Goal: Check status: Check status

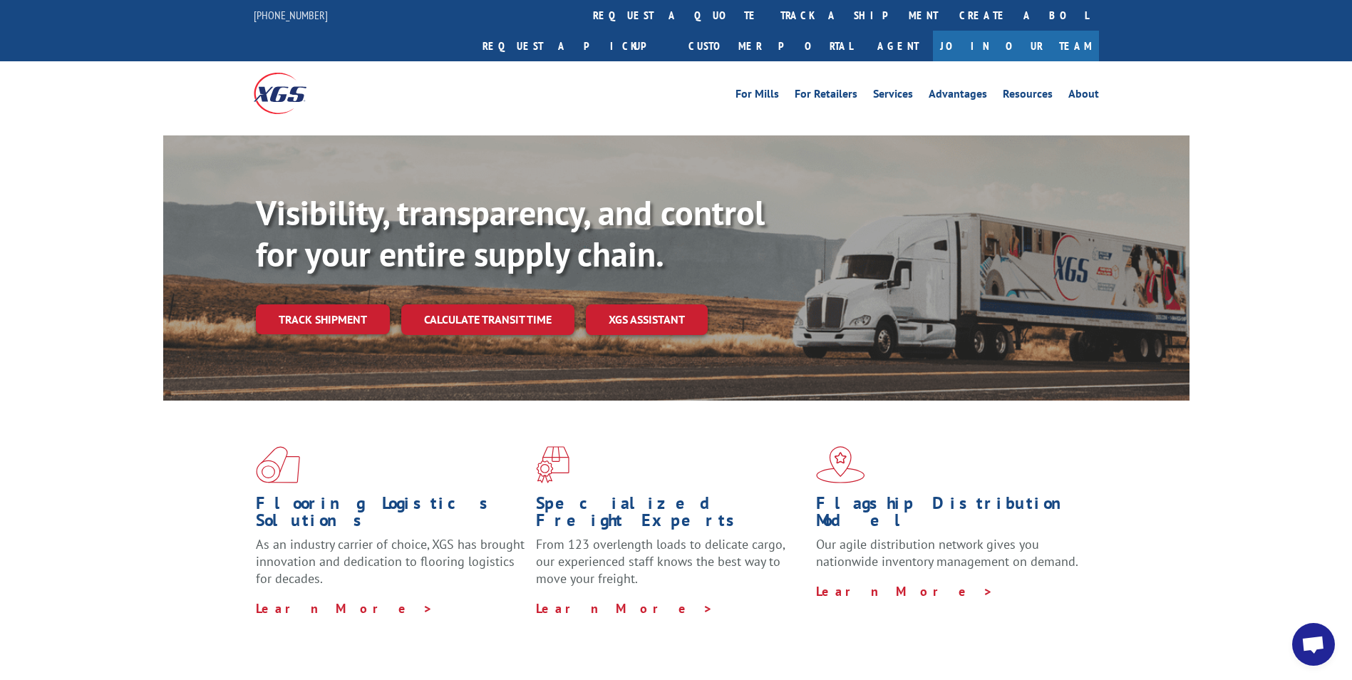
click at [770, 19] on link "track a shipment" at bounding box center [859, 15] width 179 height 31
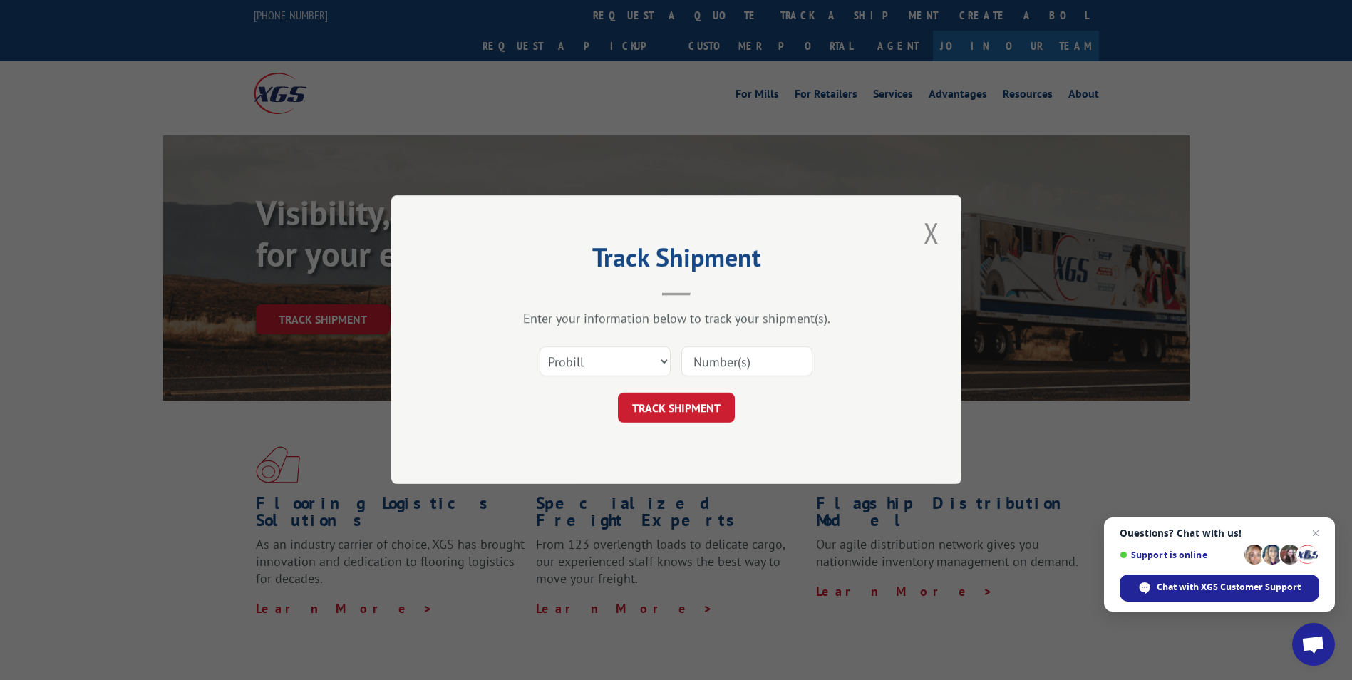
click at [725, 366] on input at bounding box center [746, 362] width 131 height 30
type input "17511615"
click at [661, 406] on button "TRACK SHIPMENT" at bounding box center [676, 408] width 117 height 30
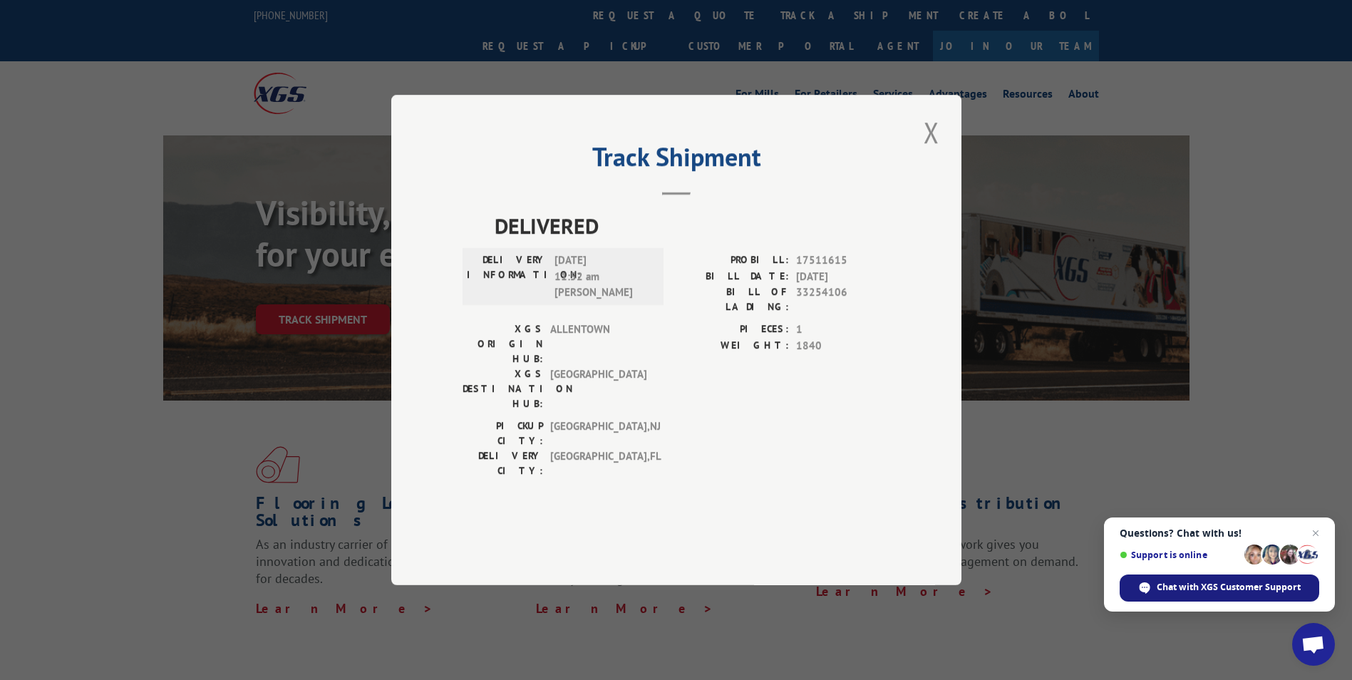
click at [1228, 583] on span "Chat with XGS Customer Support" at bounding box center [1229, 587] width 144 height 13
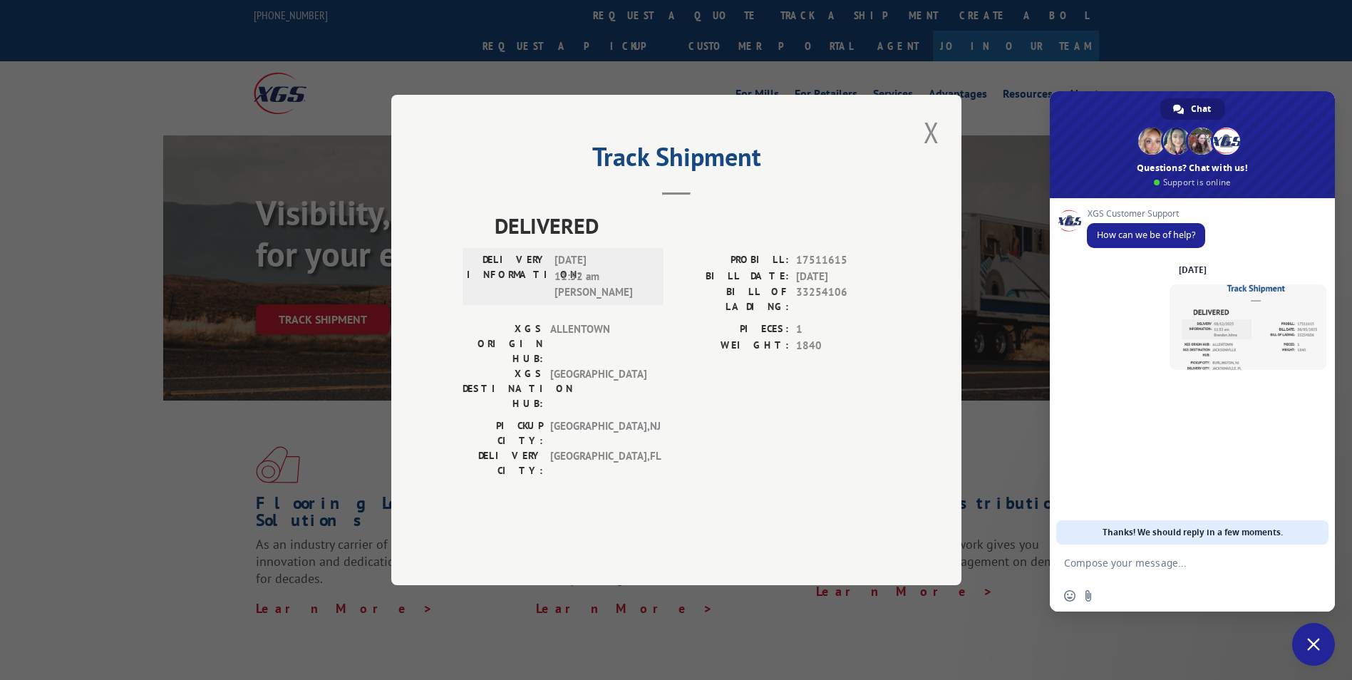
click at [1081, 562] on textarea "Compose your message..." at bounding box center [1178, 563] width 228 height 36
type textarea "Would you please forward us the POD?"
click at [1309, 562] on span "Send" at bounding box center [1310, 562] width 11 height 11
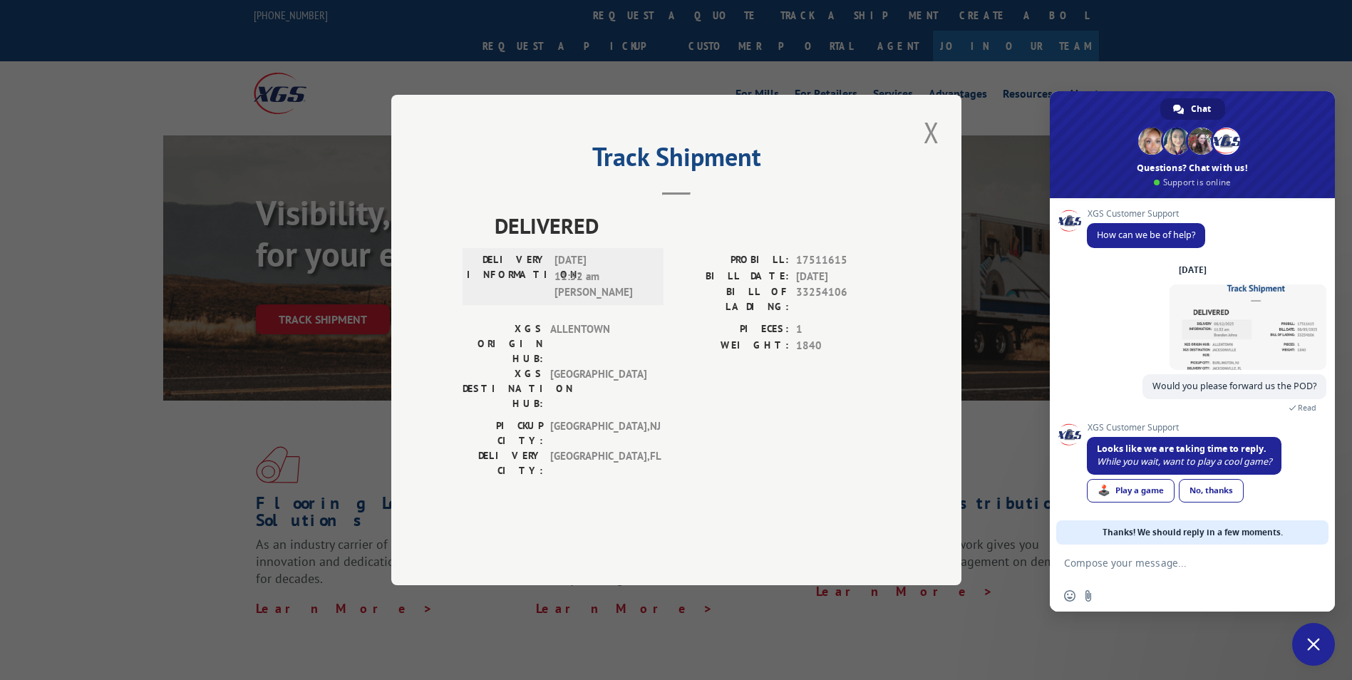
click at [493, 180] on div "Track Shipment DELIVERED DELIVERY INFORMATION: [DATE] 11:52 am [PERSON_NAME] PR…" at bounding box center [676, 340] width 570 height 490
click at [1227, 490] on link "No, thanks" at bounding box center [1211, 491] width 65 height 24
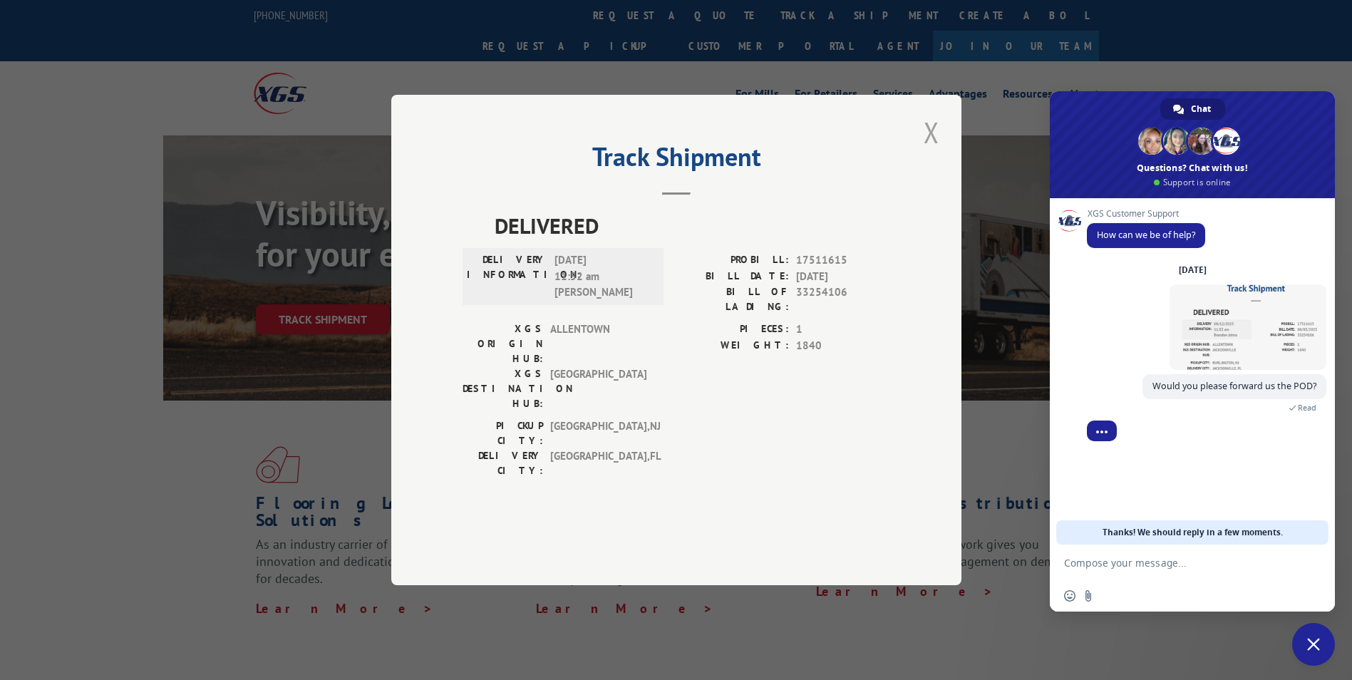
click at [934, 152] on button "Close modal" at bounding box center [932, 132] width 24 height 39
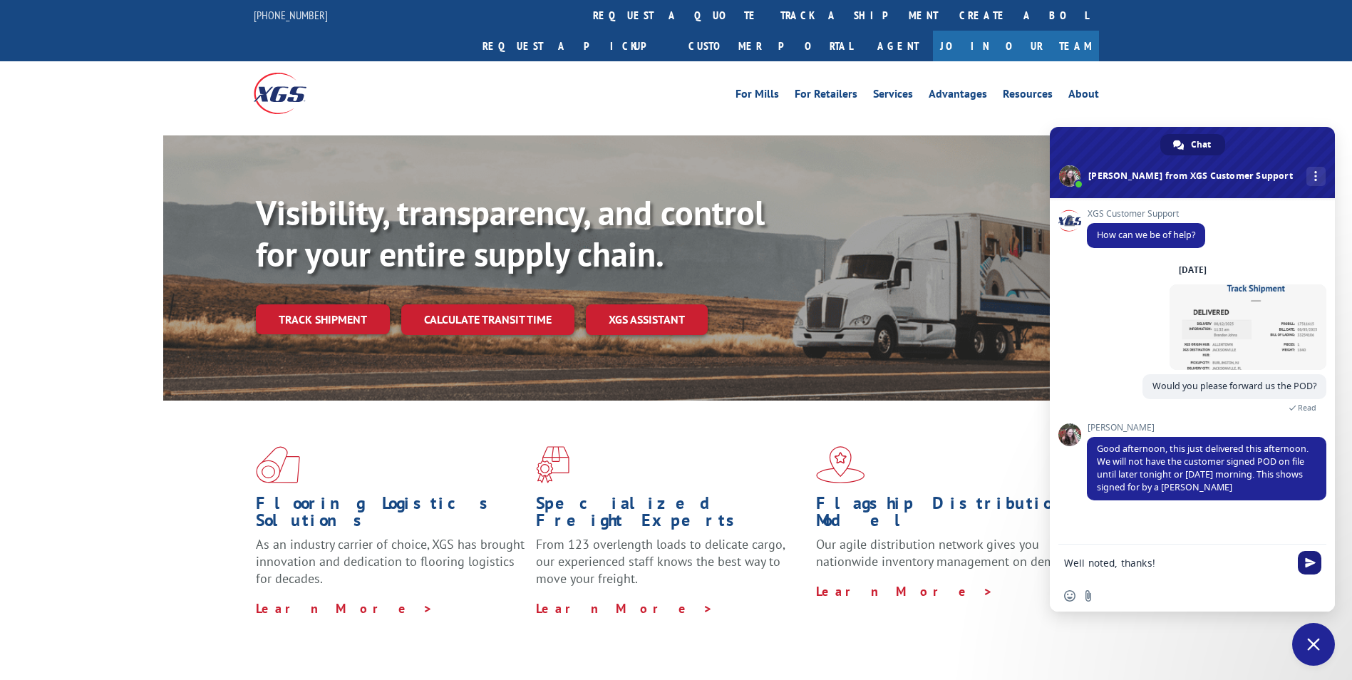
type textarea "Well noted, thanks!"
click at [1302, 561] on span "Send" at bounding box center [1310, 563] width 24 height 24
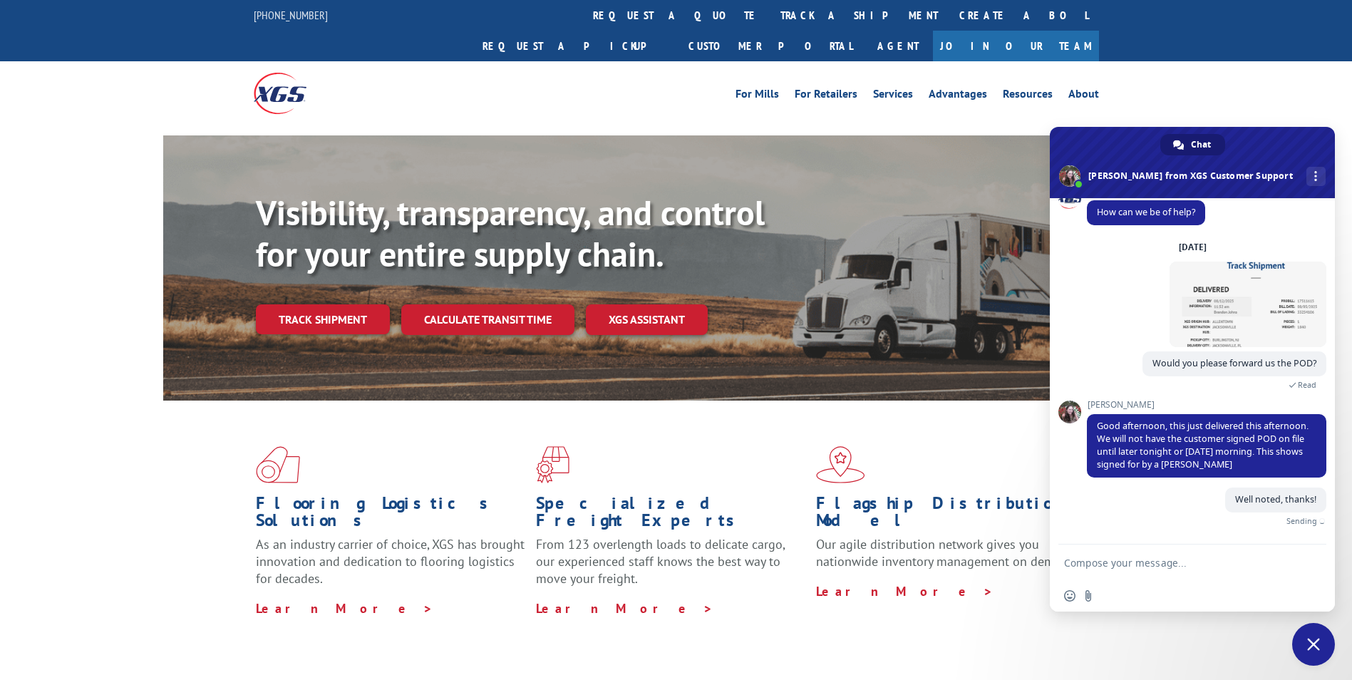
scroll to position [6, 0]
